Goal: Information Seeking & Learning: Learn about a topic

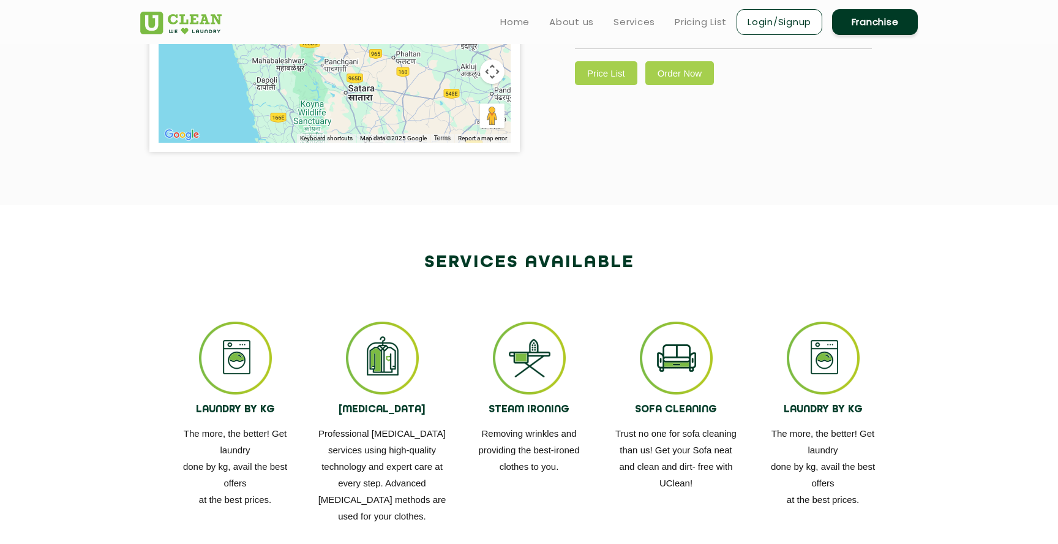
scroll to position [493, 0]
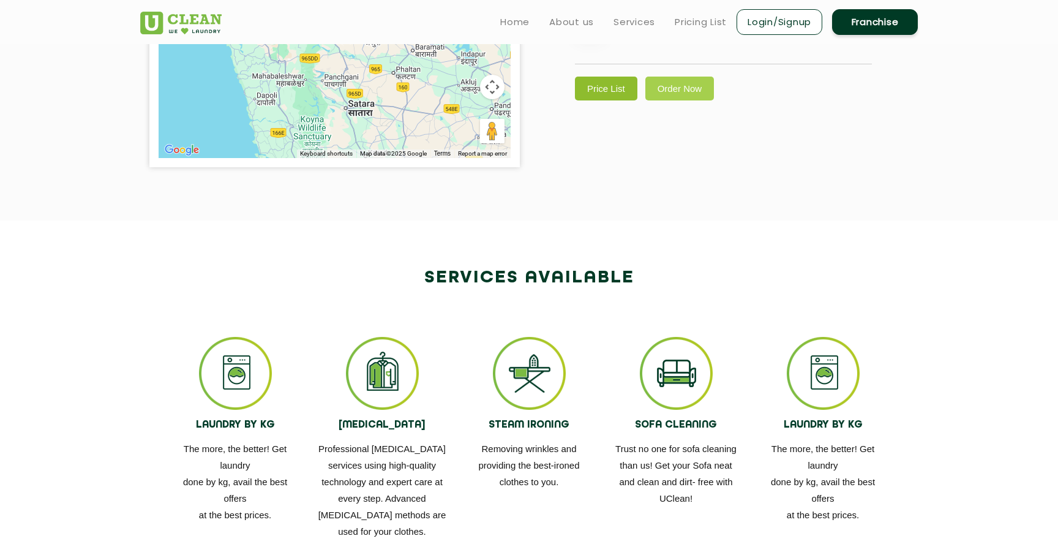
click at [620, 100] on link "Price List" at bounding box center [606, 89] width 62 height 24
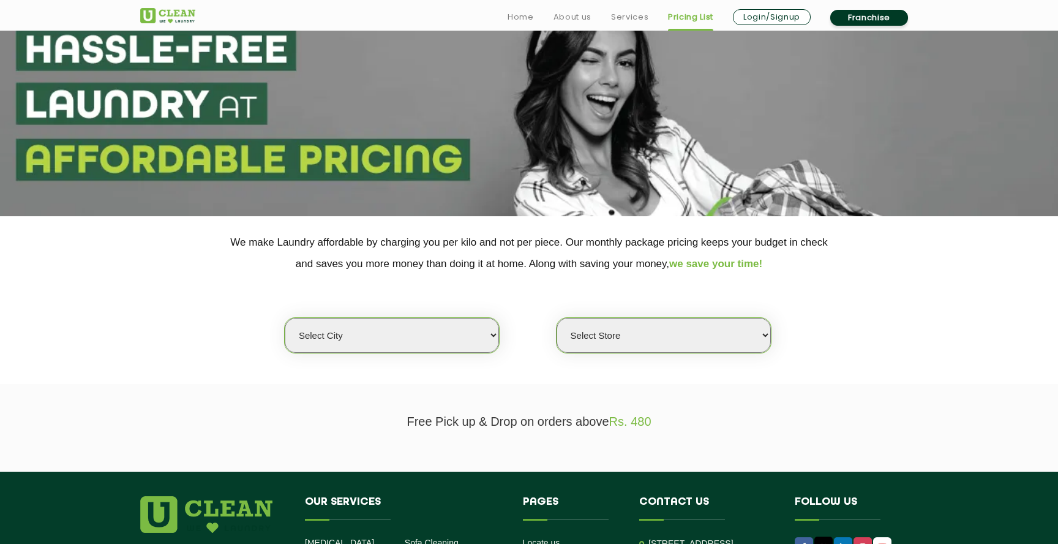
scroll to position [99, 0]
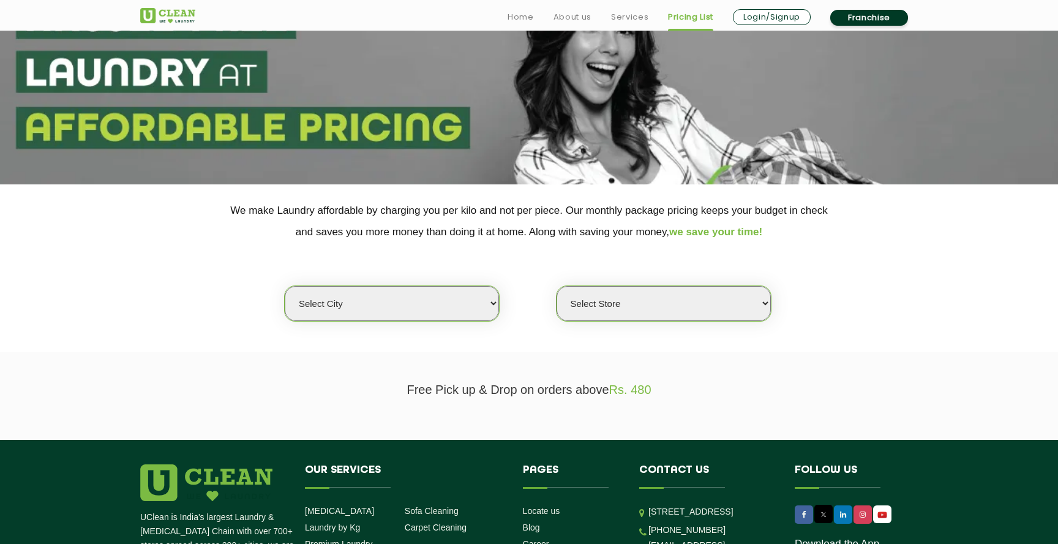
click at [450, 307] on select "Select city [GEOGRAPHIC_DATA] [GEOGRAPHIC_DATA] [GEOGRAPHIC_DATA] [GEOGRAPHIC_D…" at bounding box center [392, 303] width 214 height 35
select select "4"
click at [285, 286] on select "Select city [GEOGRAPHIC_DATA] [GEOGRAPHIC_DATA] [GEOGRAPHIC_DATA] [GEOGRAPHIC_D…" at bounding box center [392, 303] width 214 height 35
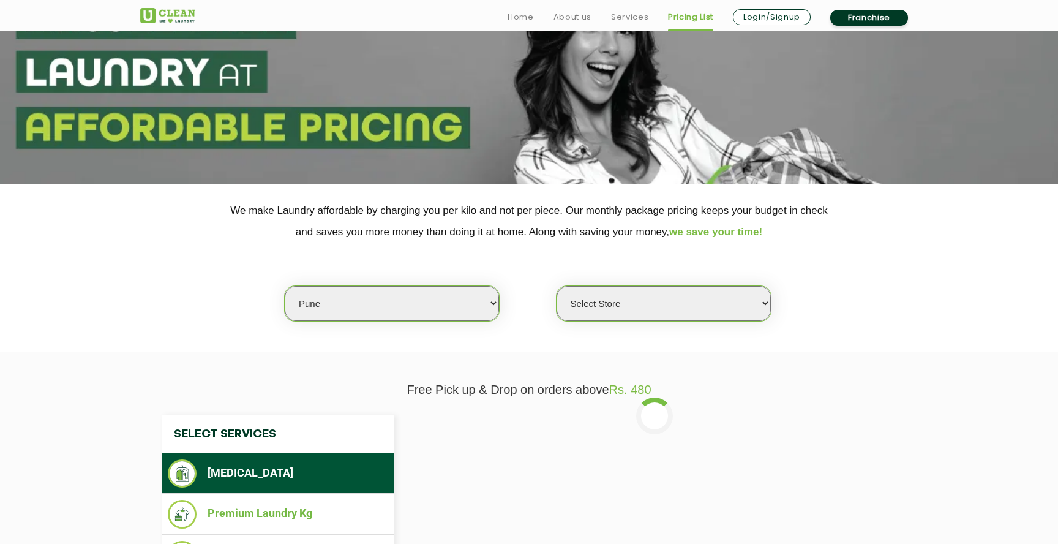
click at [669, 304] on select "Select Store [GEOGRAPHIC_DATA] [GEOGRAPHIC_DATA] [GEOGRAPHIC_DATA] [GEOGRAPHIC_…" at bounding box center [664, 303] width 214 height 35
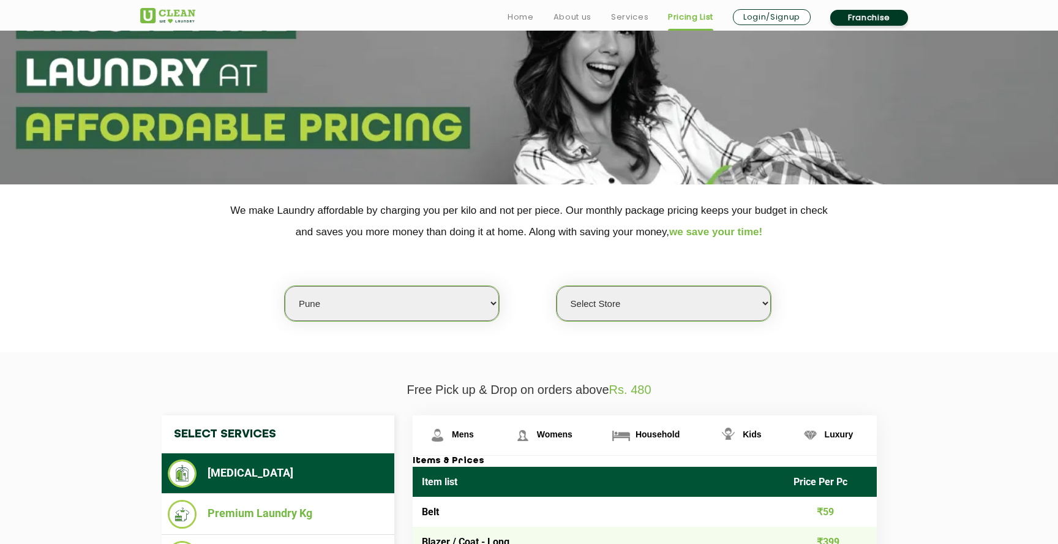
select select "355"
click at [557, 286] on select "Select Store [GEOGRAPHIC_DATA] [GEOGRAPHIC_DATA] [GEOGRAPHIC_DATA] [GEOGRAPHIC_…" at bounding box center [664, 303] width 214 height 35
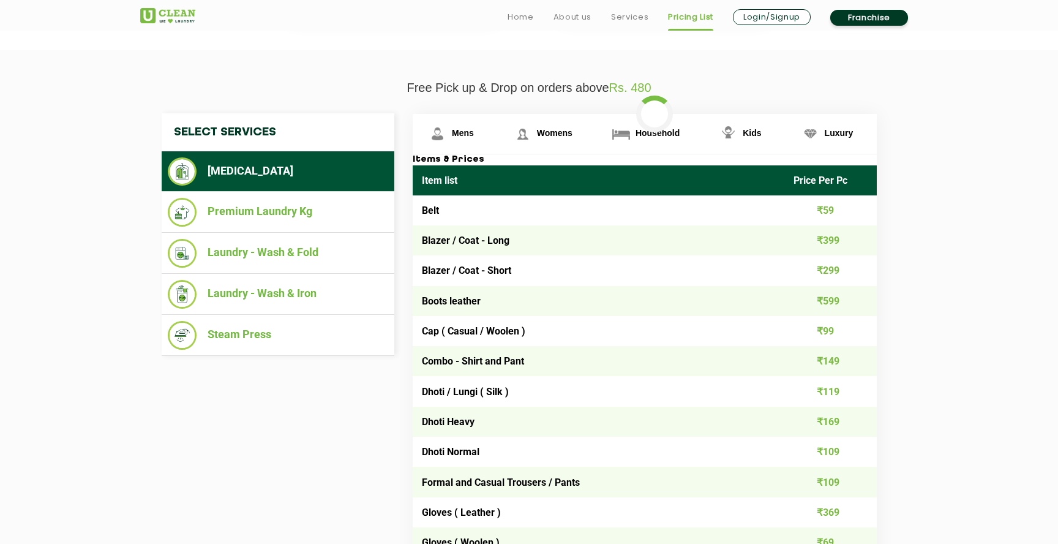
scroll to position [401, 0]
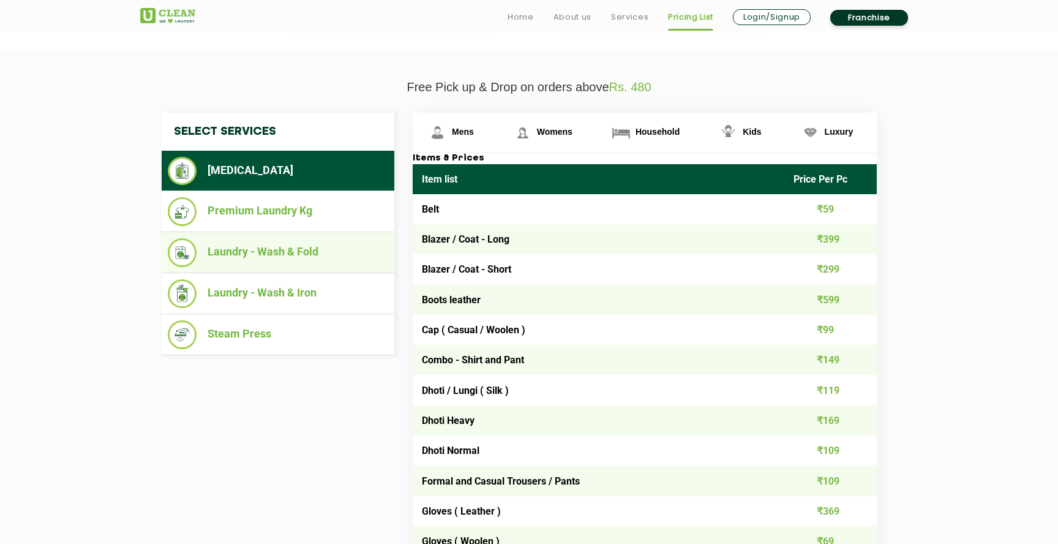
click at [266, 259] on li "Laundry - Wash & Fold" at bounding box center [278, 252] width 221 height 29
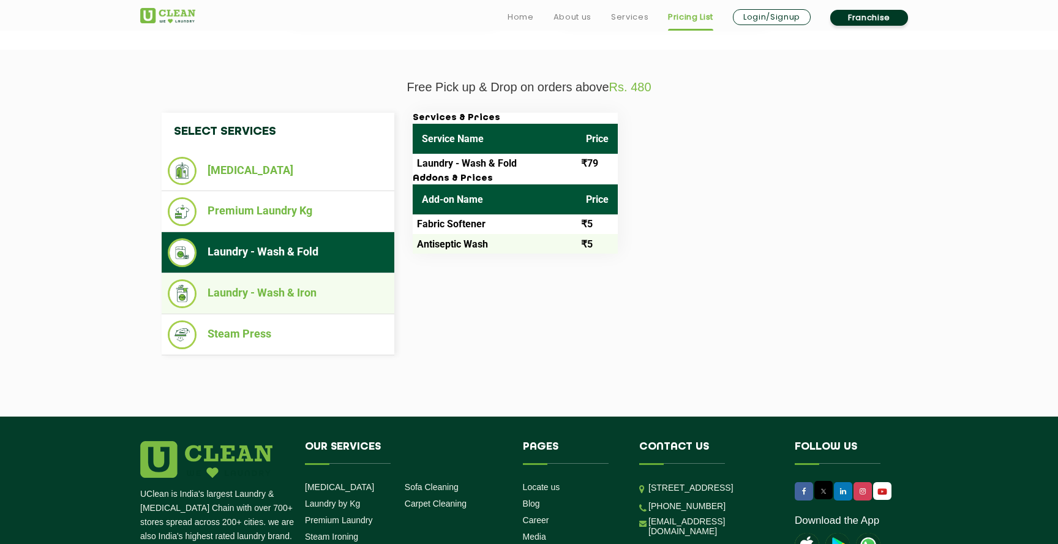
click at [284, 293] on li "Laundry - Wash & Iron" at bounding box center [278, 293] width 221 height 29
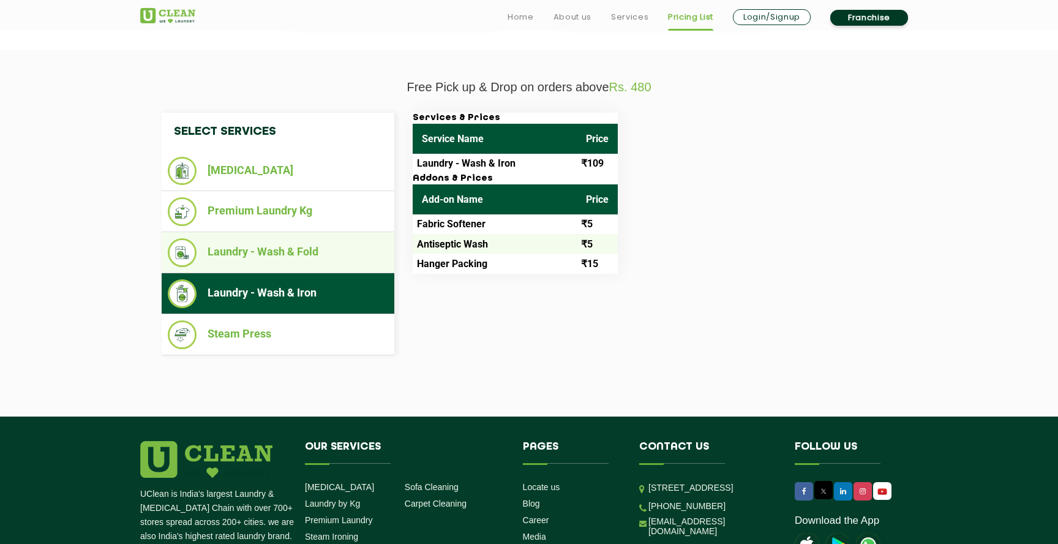
click at [272, 257] on li "Laundry - Wash & Fold" at bounding box center [278, 252] width 221 height 29
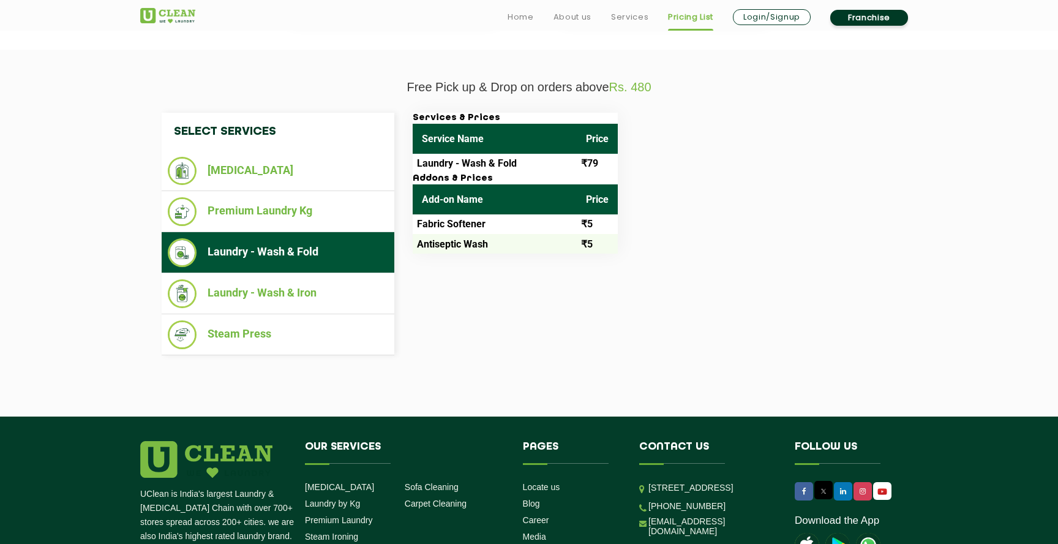
click at [260, 235] on ul "Laundry - Wash & Fold" at bounding box center [278, 252] width 233 height 41
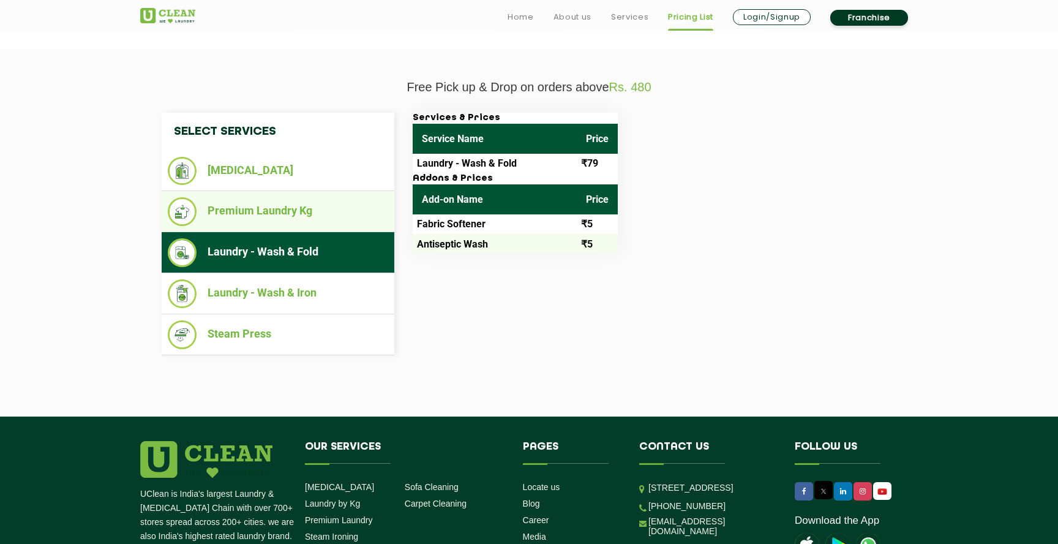
click at [250, 221] on li "Premium Laundry Kg" at bounding box center [278, 211] width 221 height 29
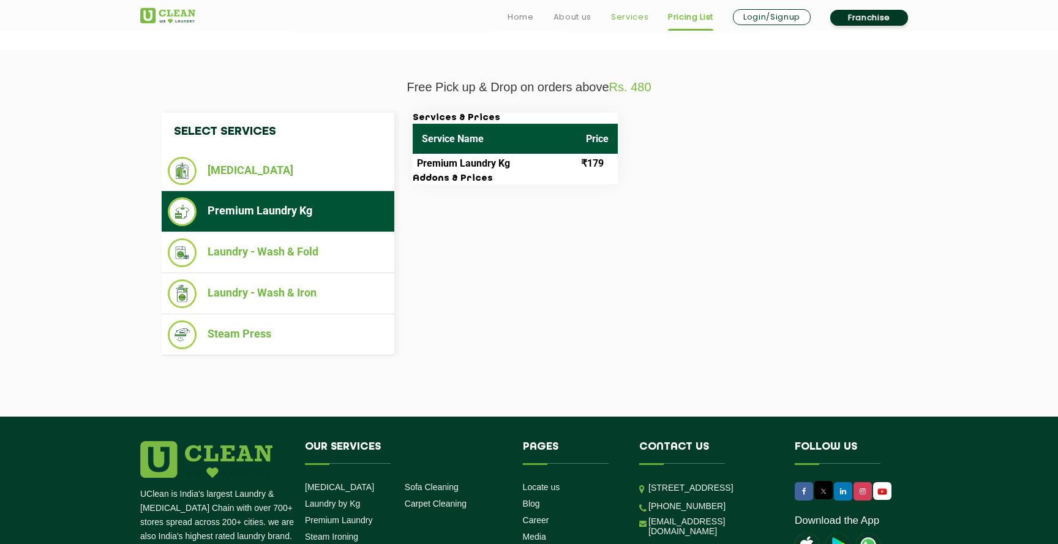
click at [624, 17] on link "Services" at bounding box center [629, 17] width 37 height 15
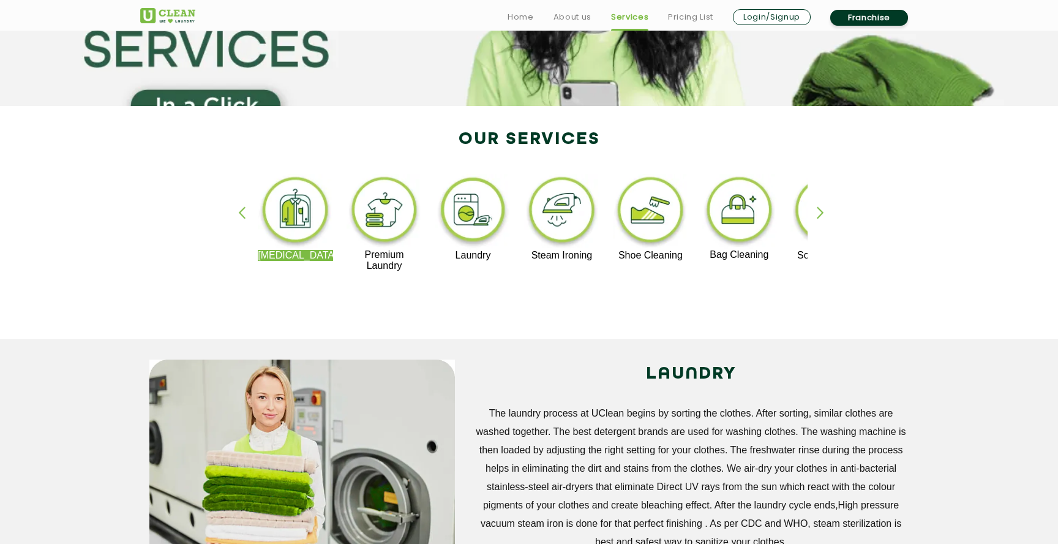
scroll to position [183, 0]
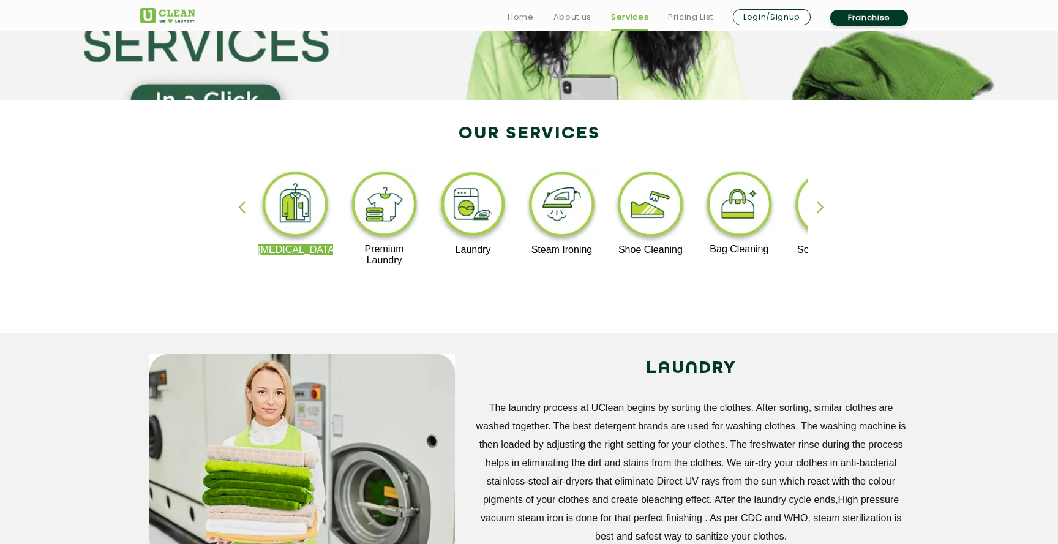
click at [394, 236] on img at bounding box center [384, 205] width 75 height 75
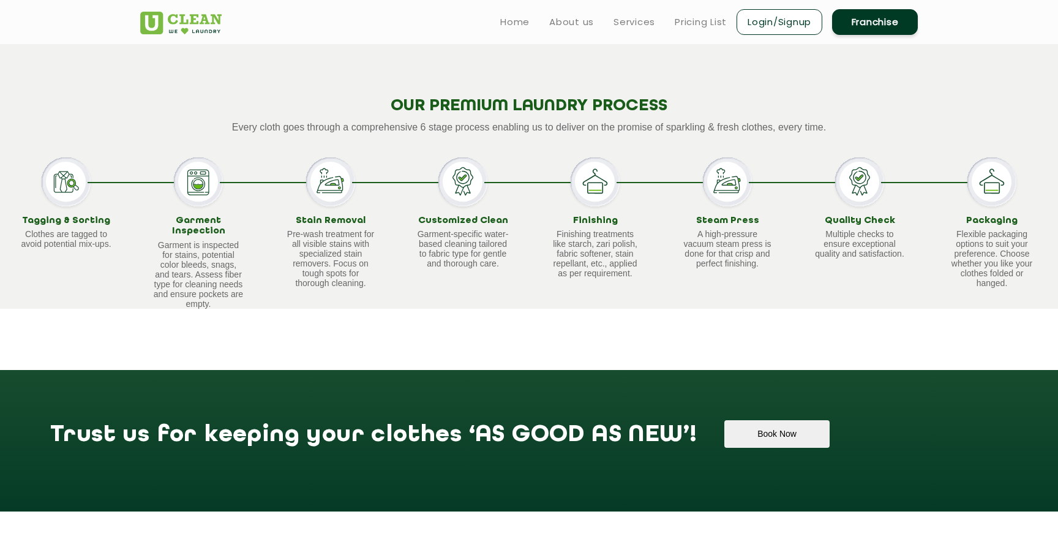
scroll to position [695, 0]
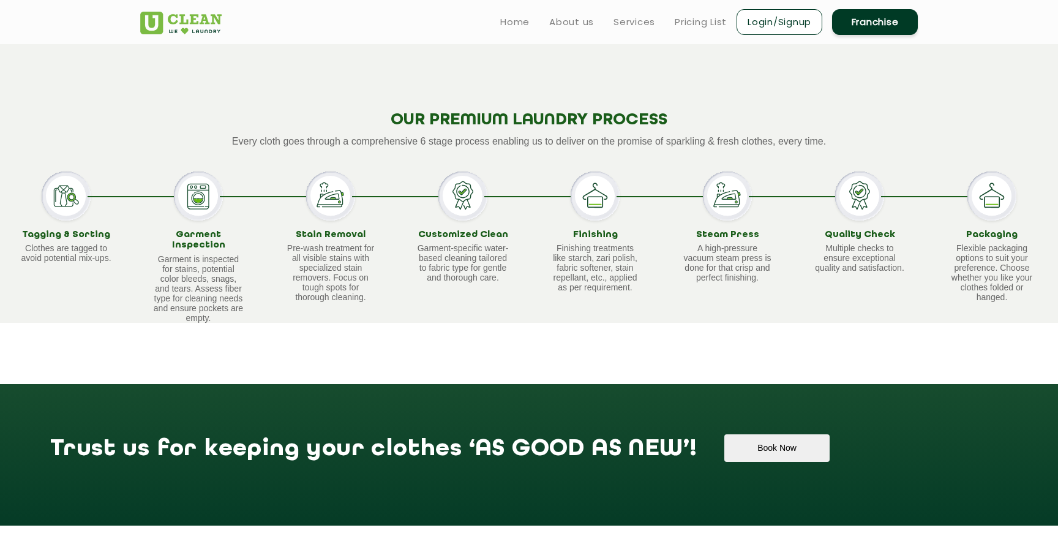
scroll to position [183, 0]
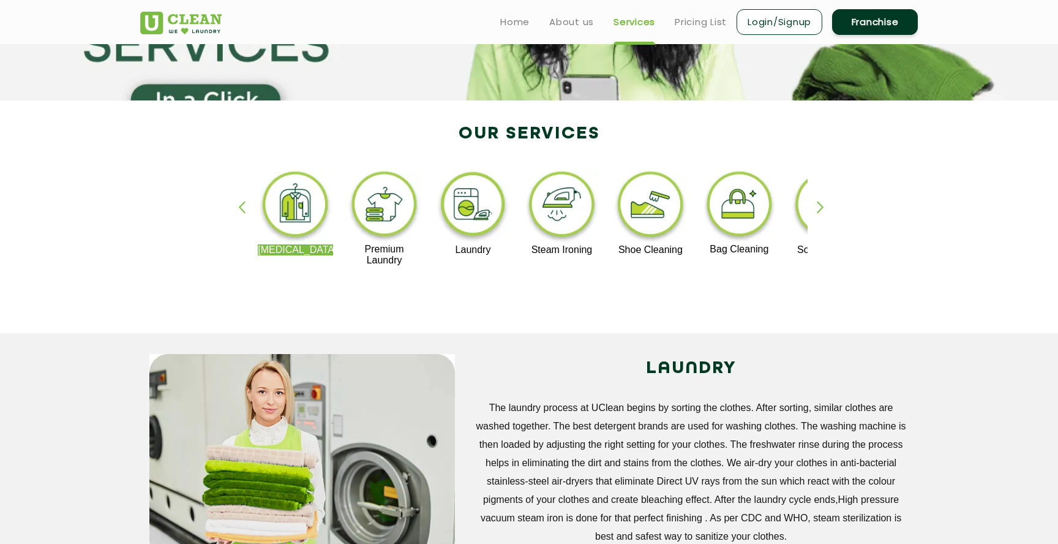
scroll to position [289, 0]
